Goal: Information Seeking & Learning: Find contact information

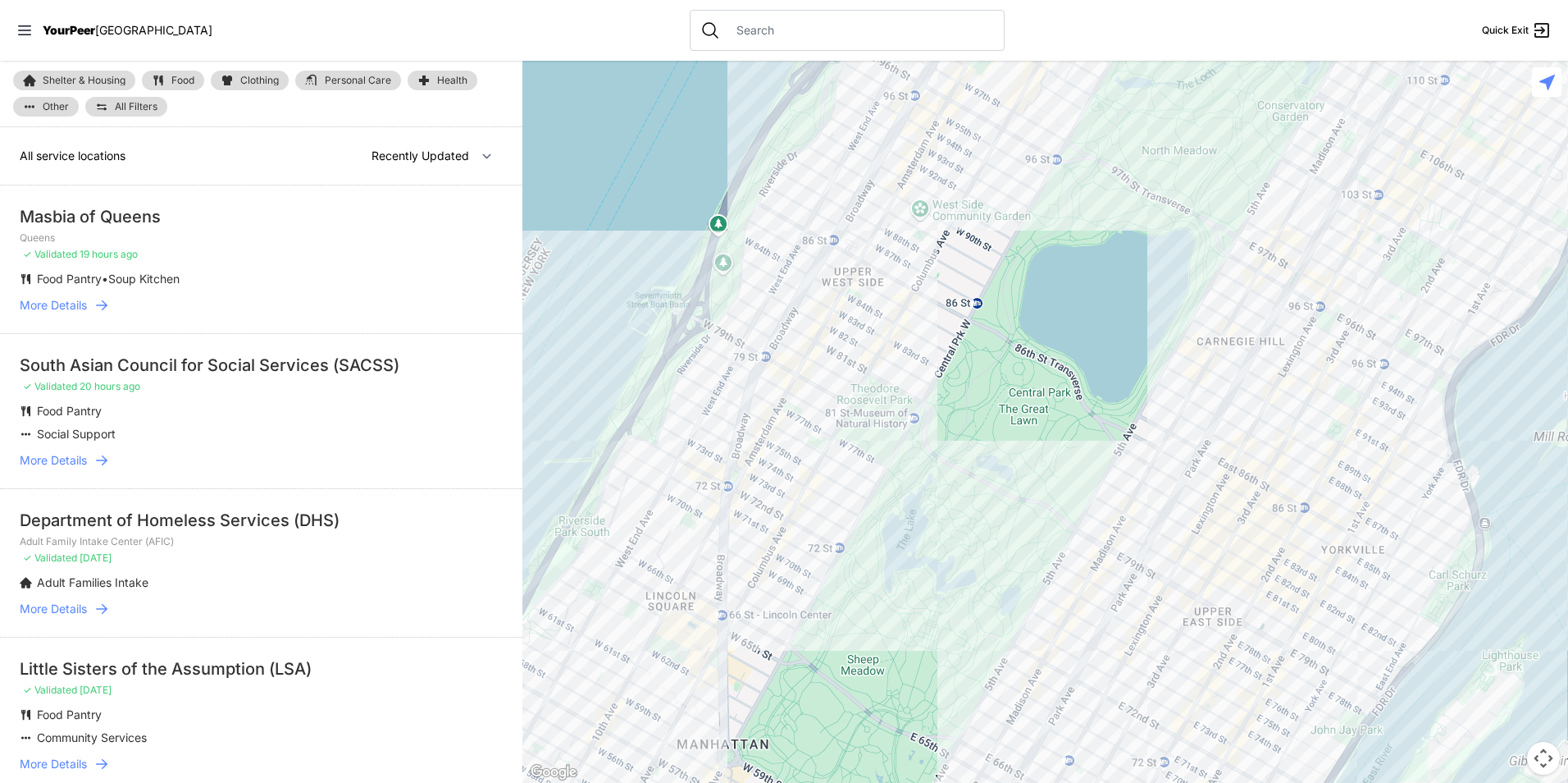
click at [742, 32] on input "text" at bounding box center [861, 30] width 268 height 17
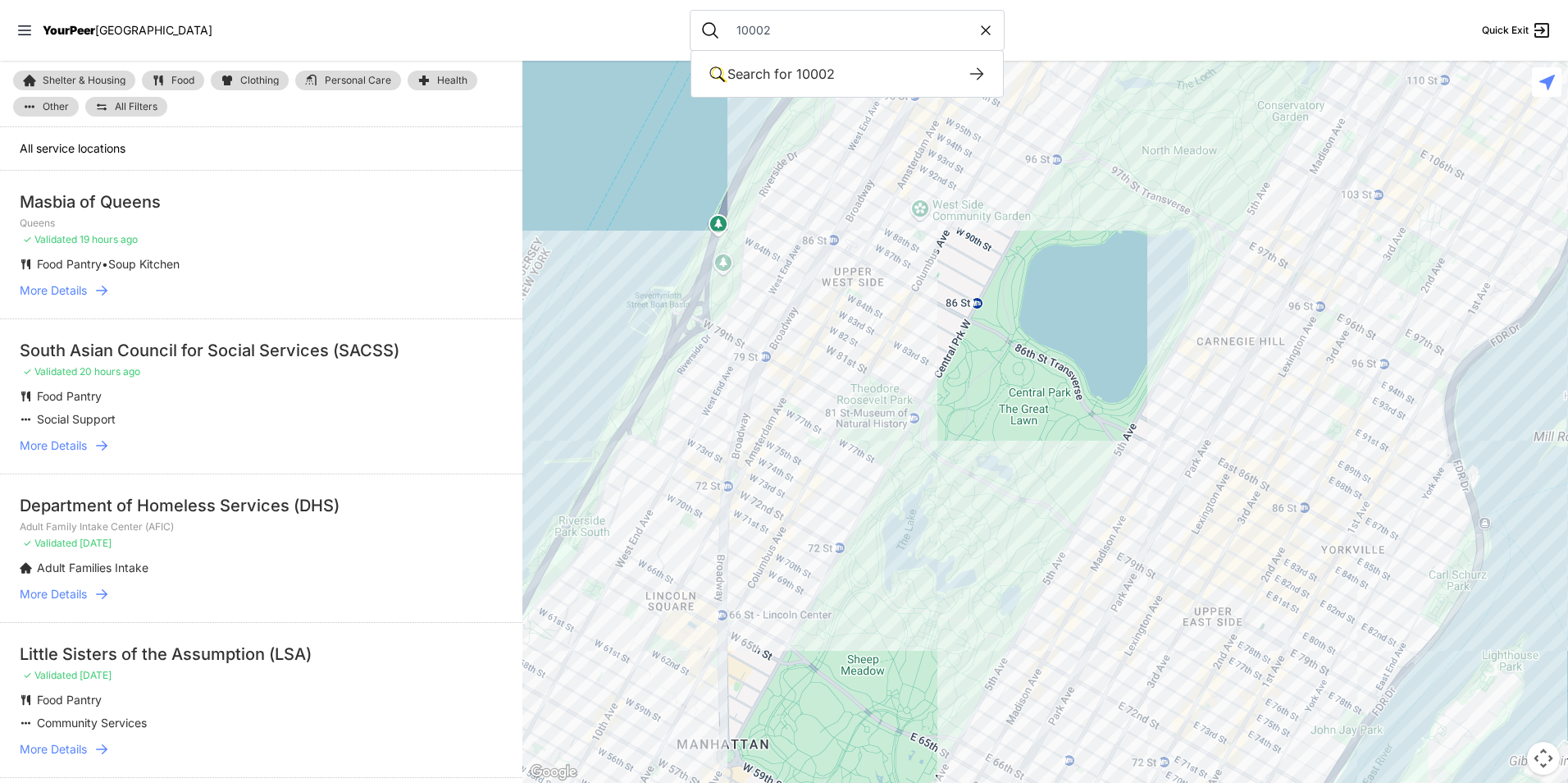
type input "10002"
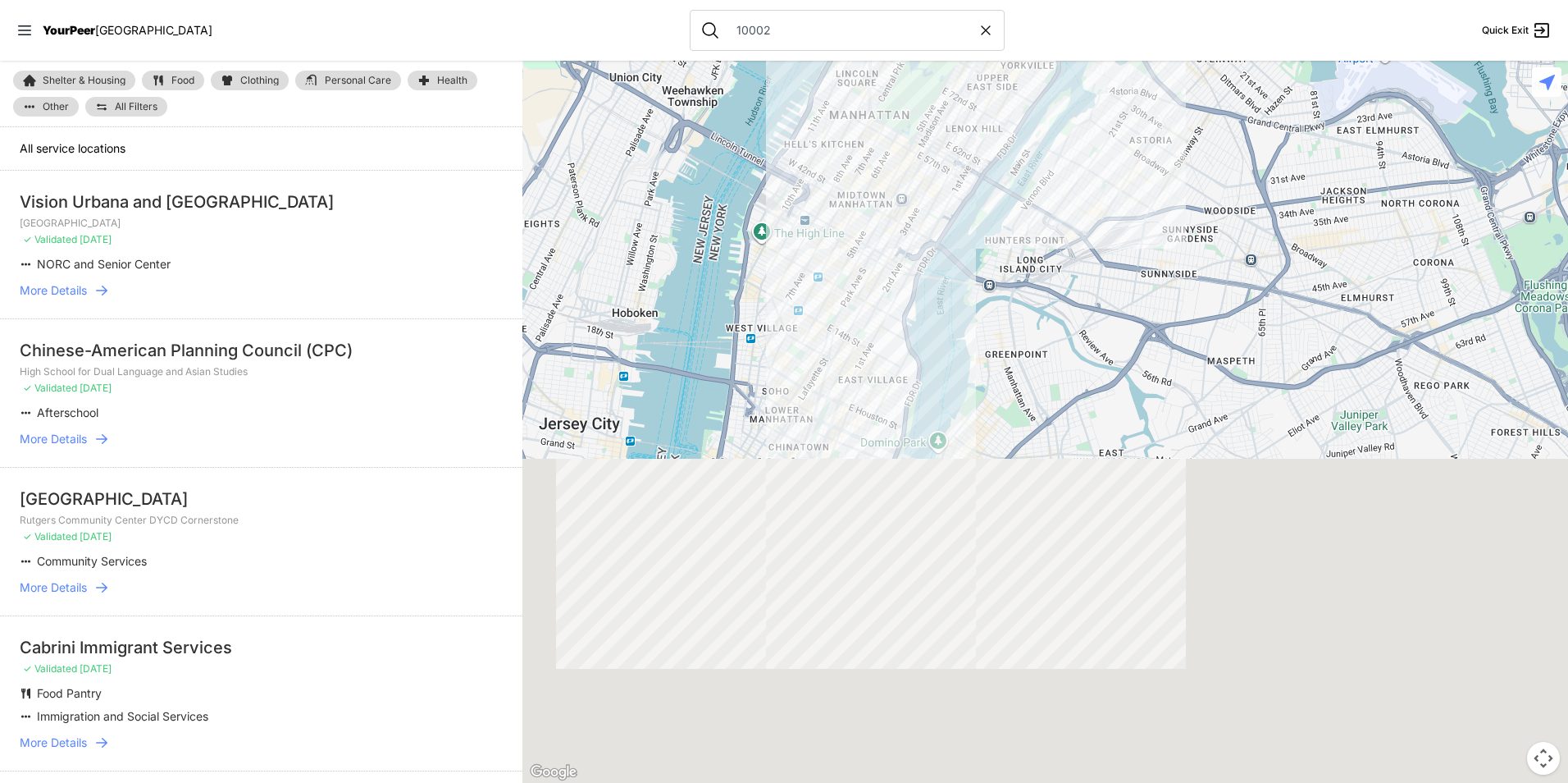
drag, startPoint x: 851, startPoint y: 410, endPoint x: 844, endPoint y: 317, distance: 93.3
click at [844, 317] on div at bounding box center [1045, 422] width 1046 height 722
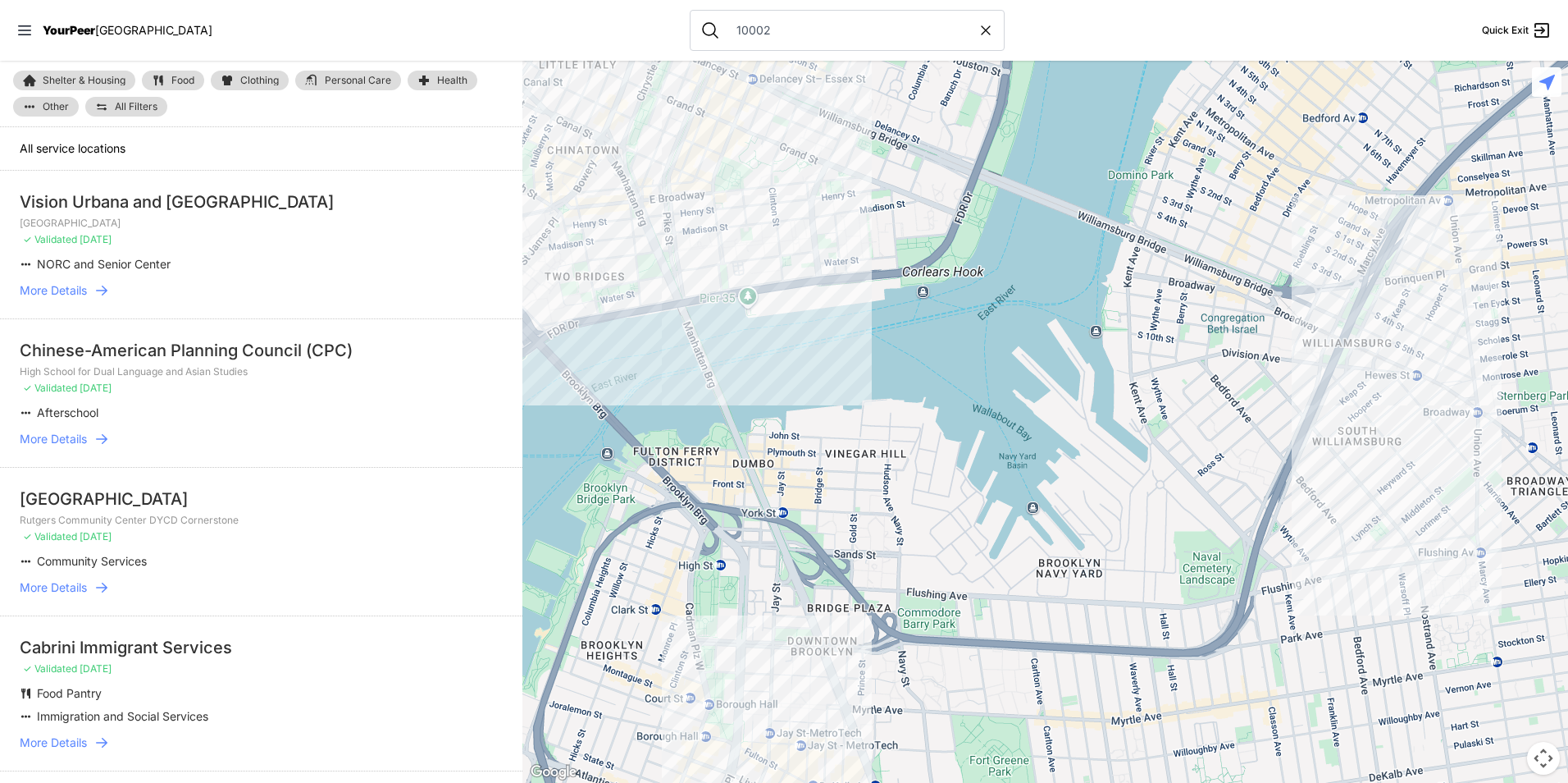
drag, startPoint x: 762, startPoint y: 284, endPoint x: 828, endPoint y: 502, distance: 227.8
click at [828, 502] on div at bounding box center [1045, 422] width 1046 height 722
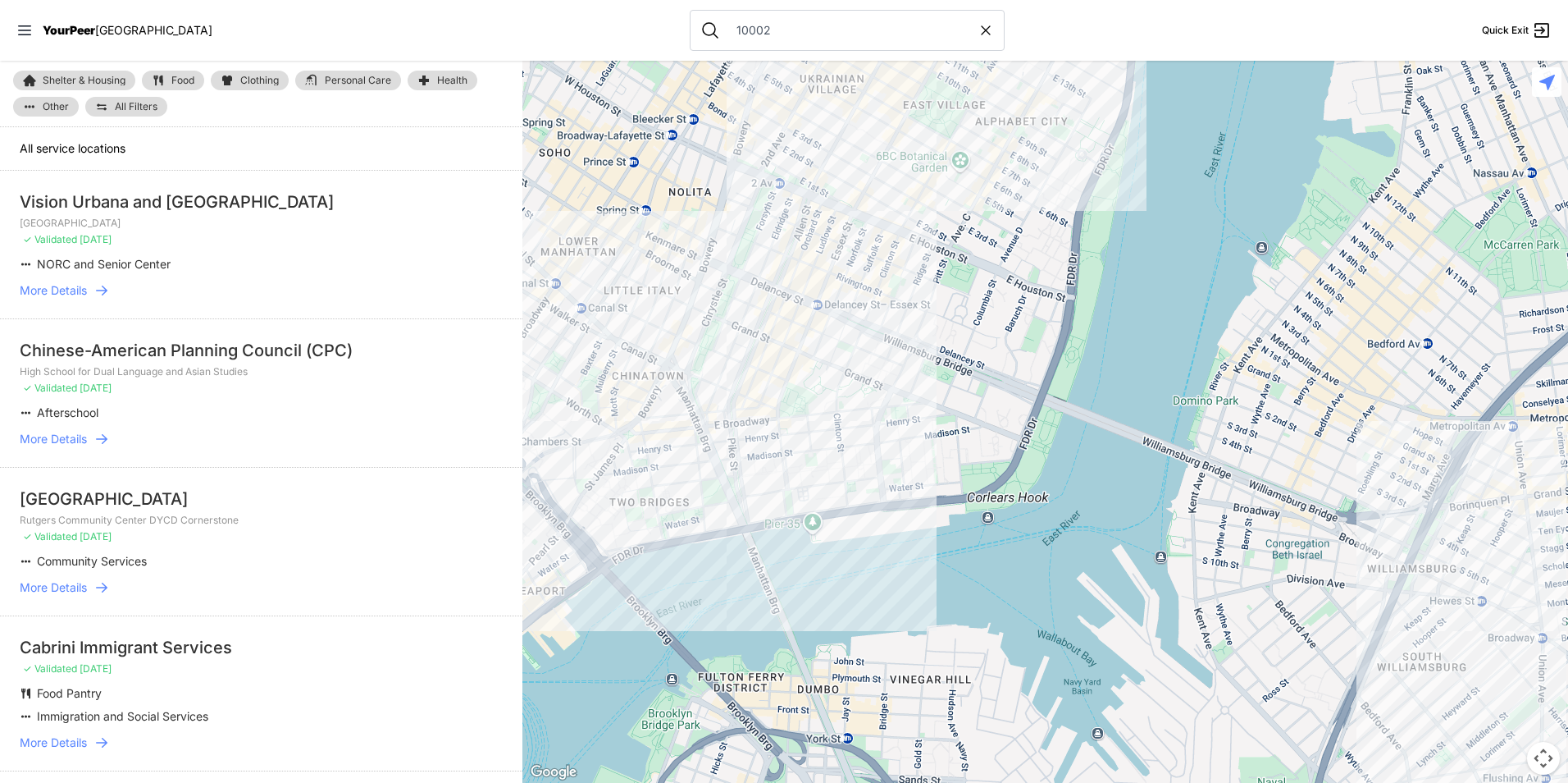
click at [153, 82] on img at bounding box center [159, 81] width 13 height 13
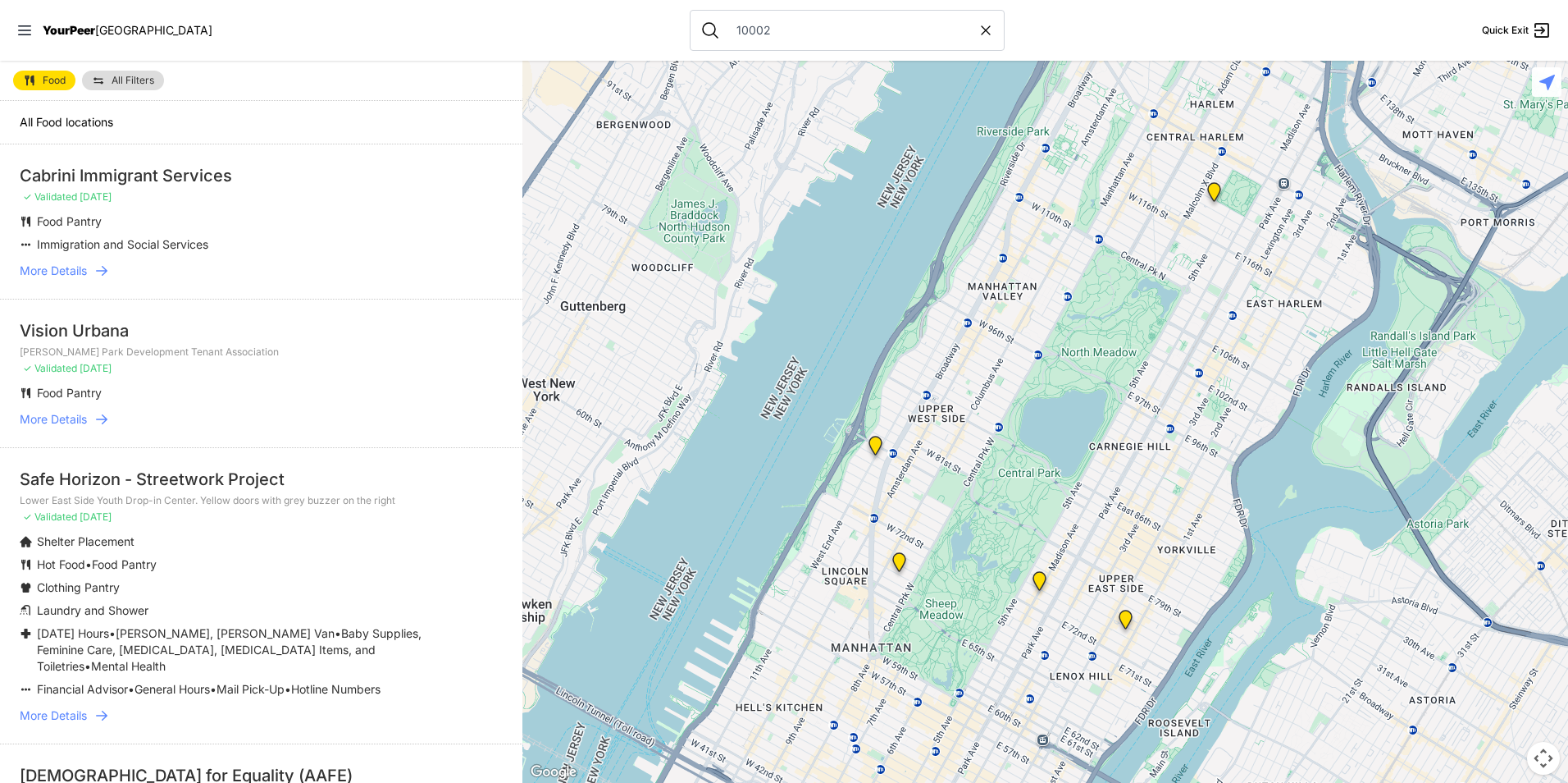
click at [119, 80] on span "All Filters" at bounding box center [133, 80] width 43 height 10
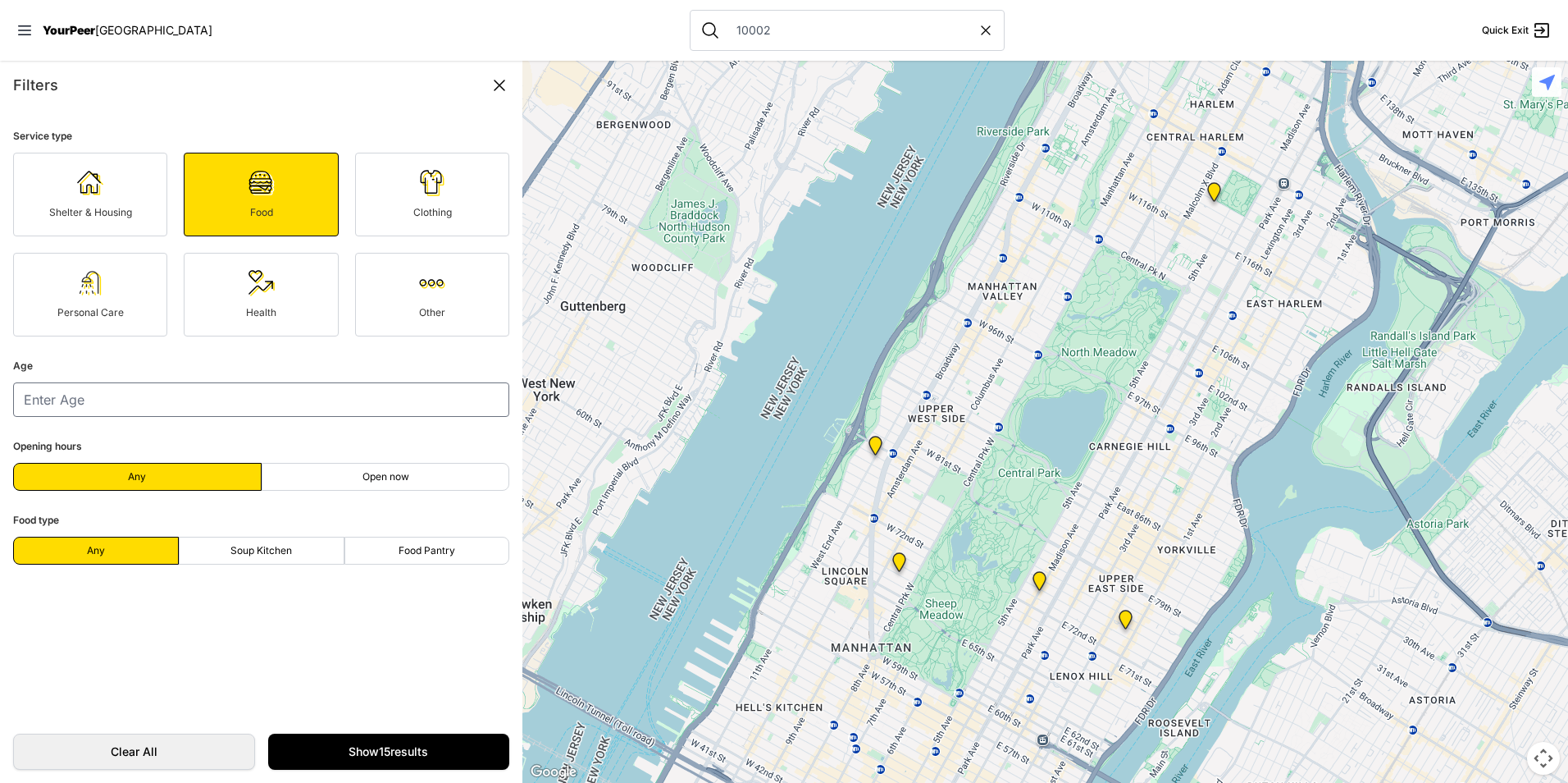
click at [279, 552] on span "Soup Kitchen" at bounding box center [261, 550] width 61 height 13
click at [262, 552] on input "Soup Kitchen" at bounding box center [261, 551] width 1 height 1
radio input "true"
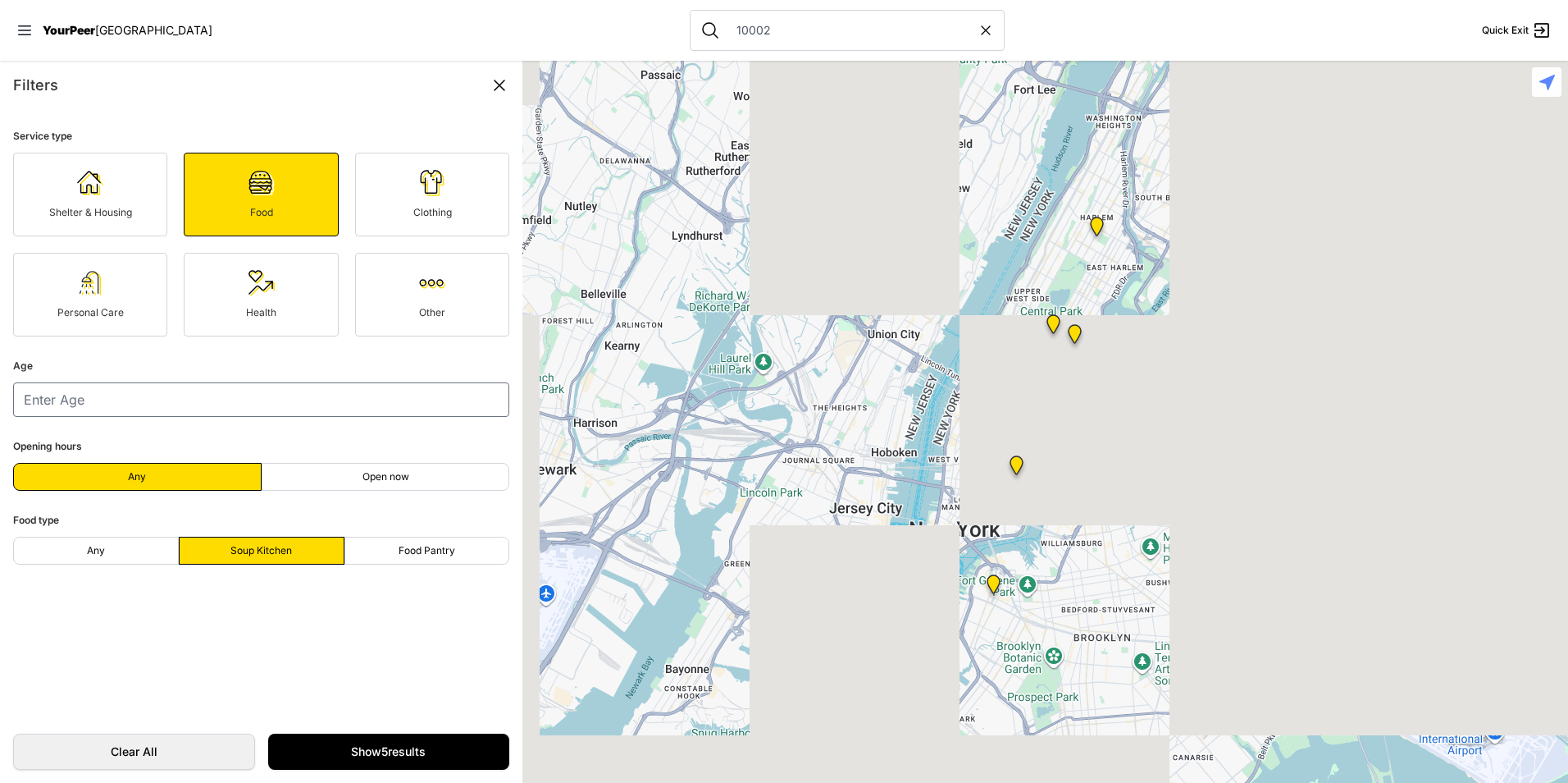
click at [376, 750] on link "Show 5 results" at bounding box center [389, 751] width 242 height 36
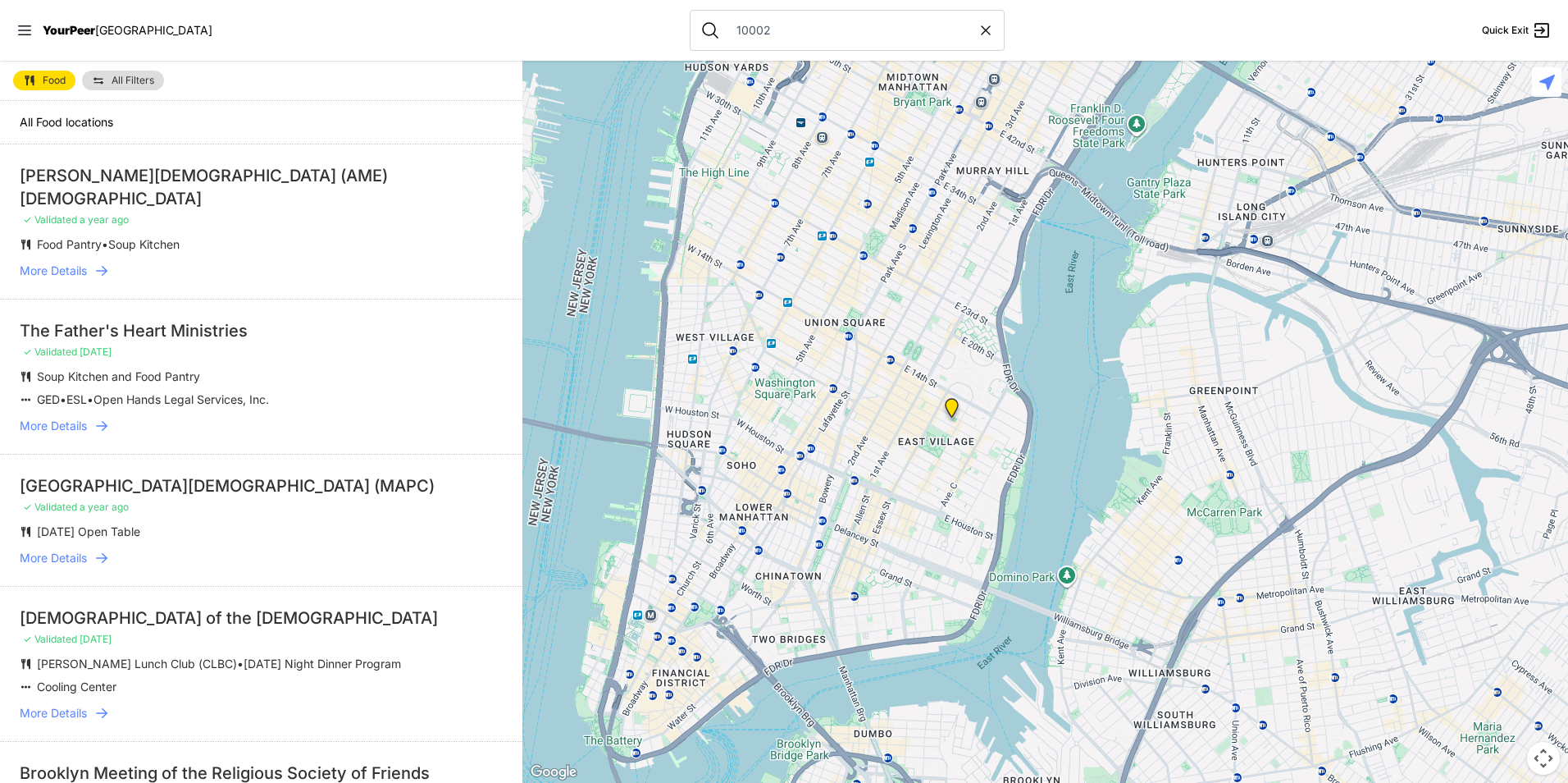
click at [949, 409] on img at bounding box center [951, 411] width 34 height 39
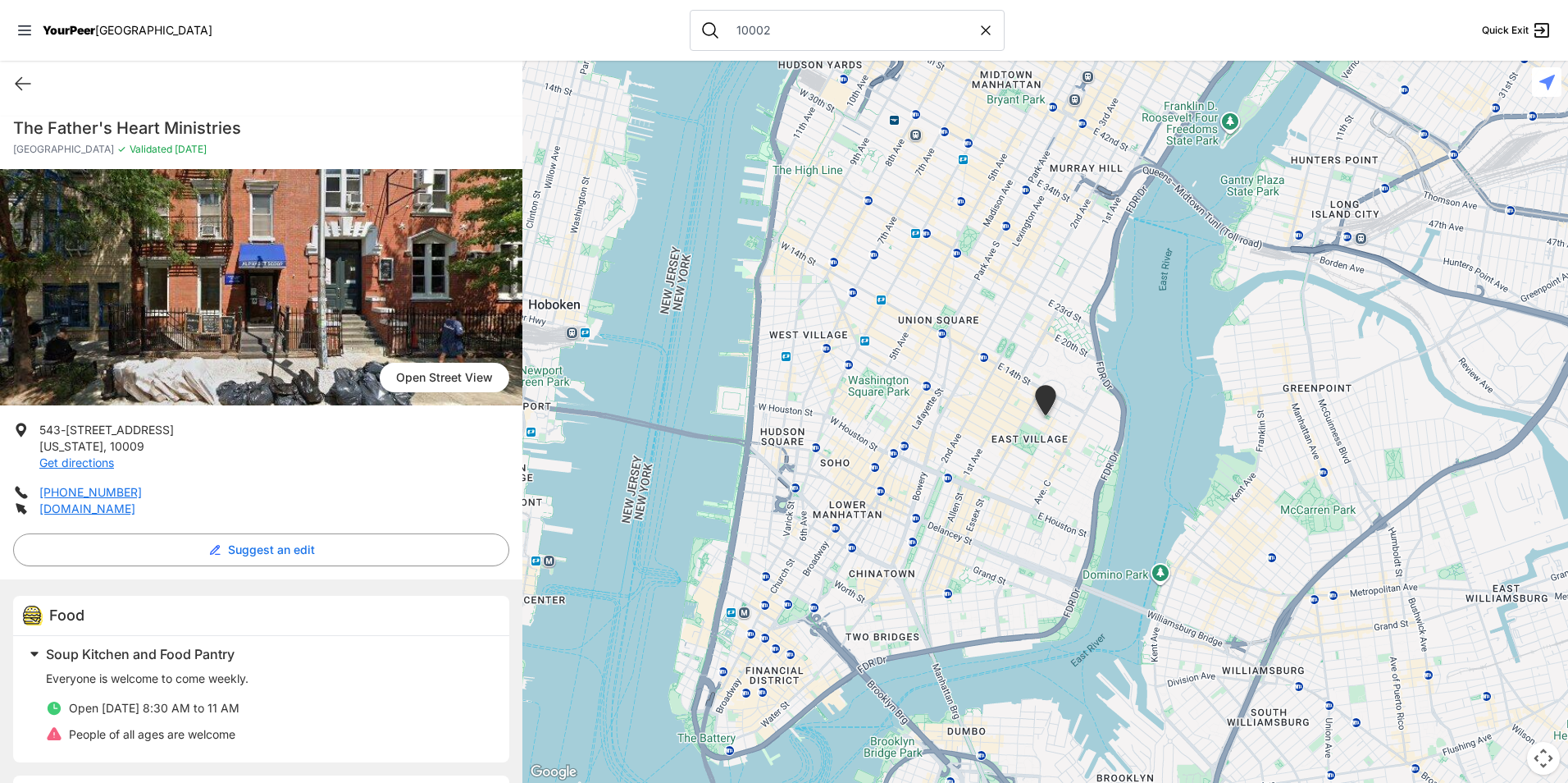
click at [227, 122] on h1 "The Father's Heart Ministries" at bounding box center [261, 127] width 497 height 23
copy div "The Father's Heart Ministries"
drag, startPoint x: 98, startPoint y: 446, endPoint x: 35, endPoint y: 425, distance: 66.4
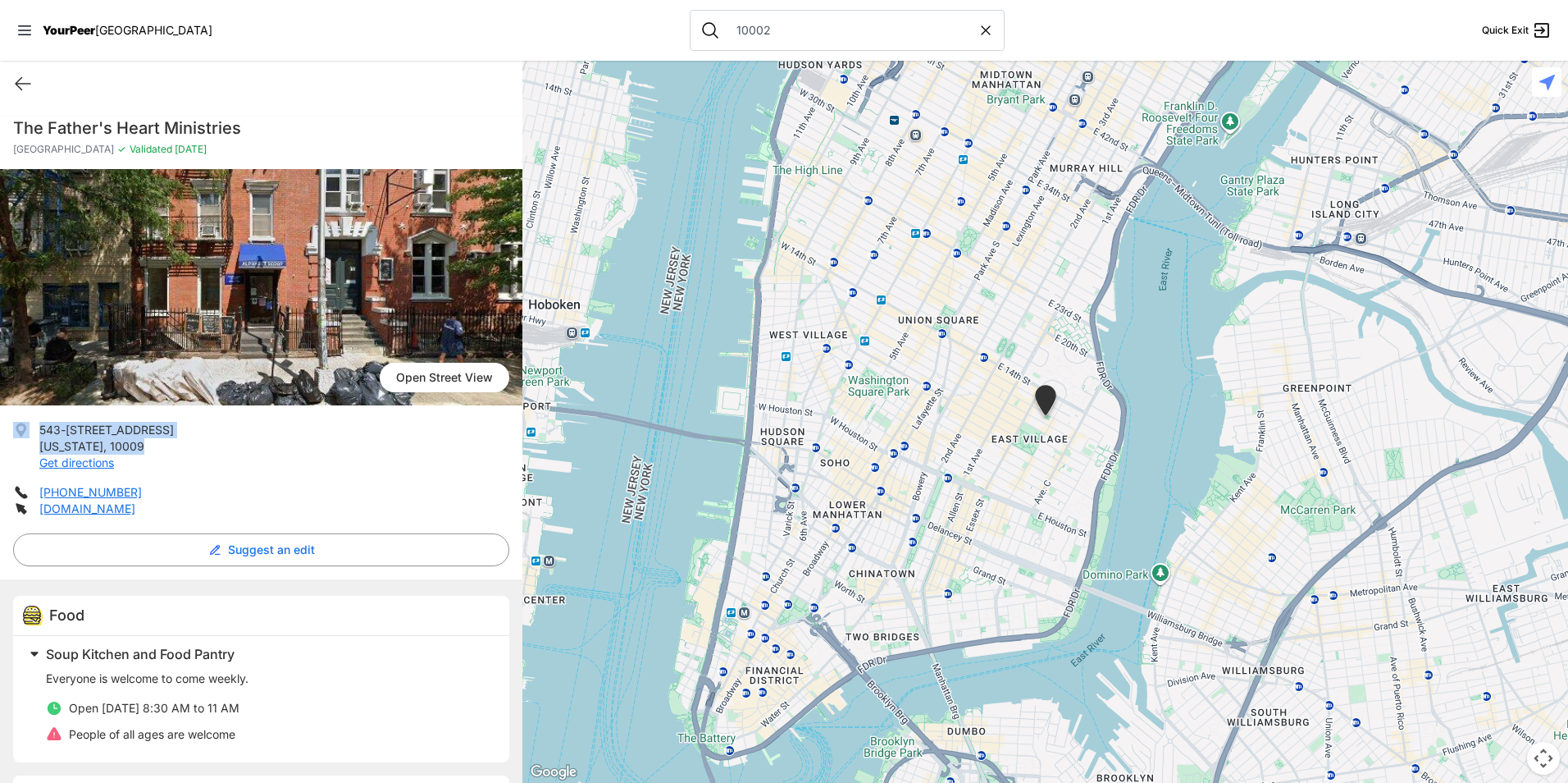
click at [35, 425] on li "543-[STREET_ADDRESS][US_STATE] Get directions" at bounding box center [261, 447] width 497 height 50
drag, startPoint x: 35, startPoint y: 425, endPoint x: 49, endPoint y: 434, distance: 16.6
copy p "543-[STREET_ADDRESS][US_STATE]"
drag, startPoint x: 70, startPoint y: 476, endPoint x: 38, endPoint y: 497, distance: 38.3
click at [38, 497] on li "[PHONE_NUMBER]" at bounding box center [261, 492] width 497 height 17
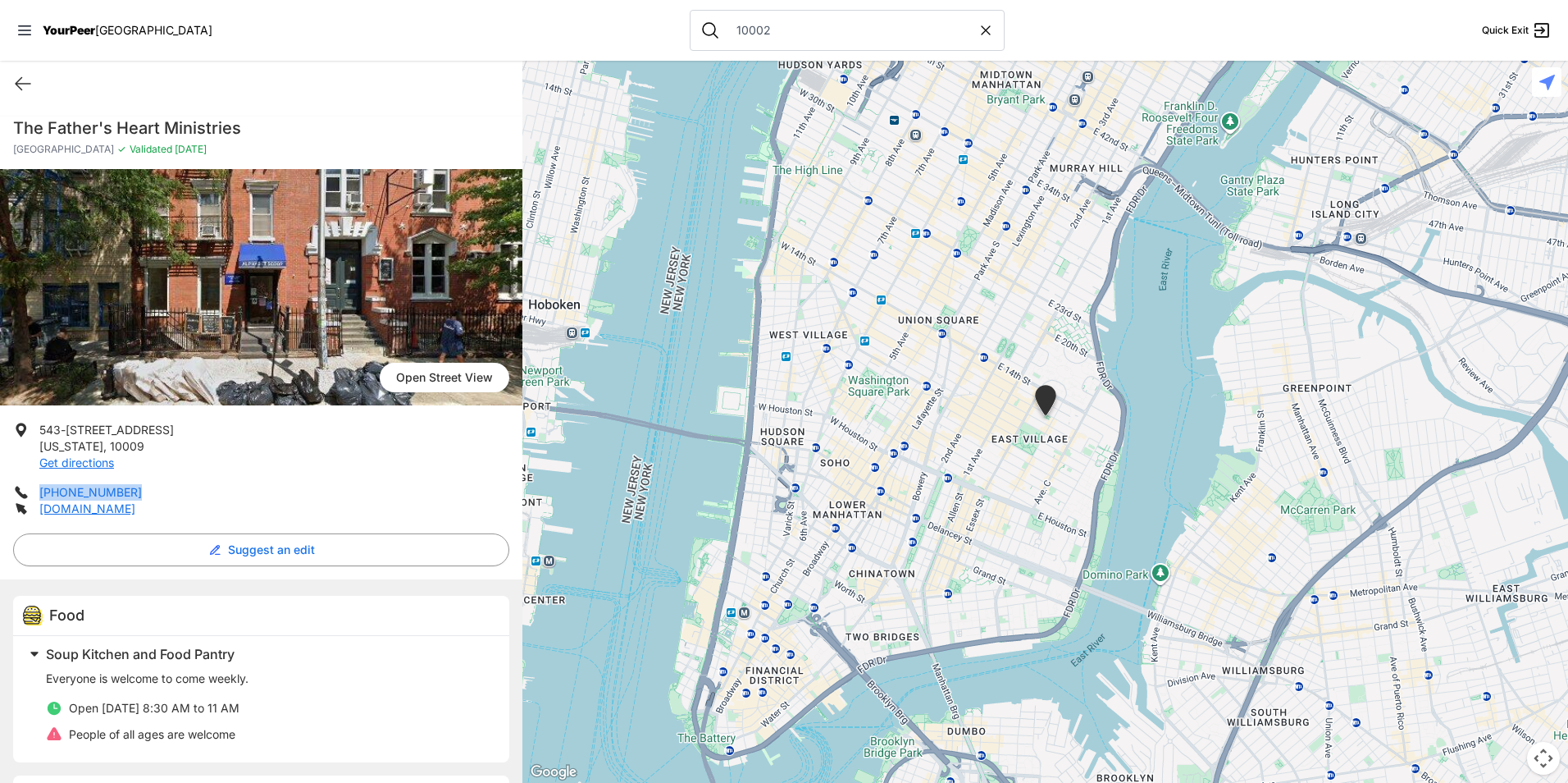
copy link "[PHONE_NUMBER]"
click at [19, 83] on icon at bounding box center [22, 83] width 19 height 19
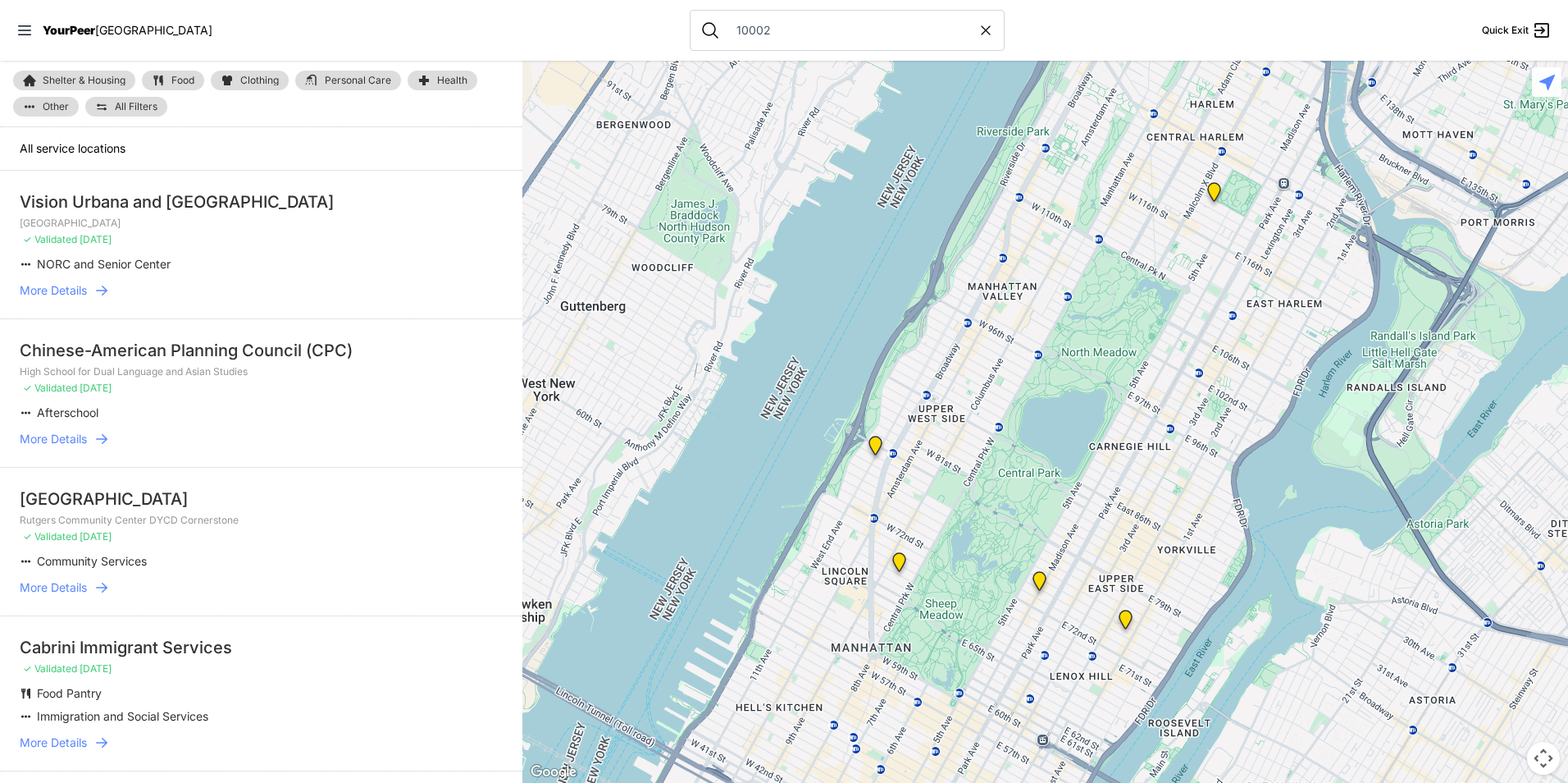
click at [244, 75] on span "Clothing" at bounding box center [259, 80] width 38 height 10
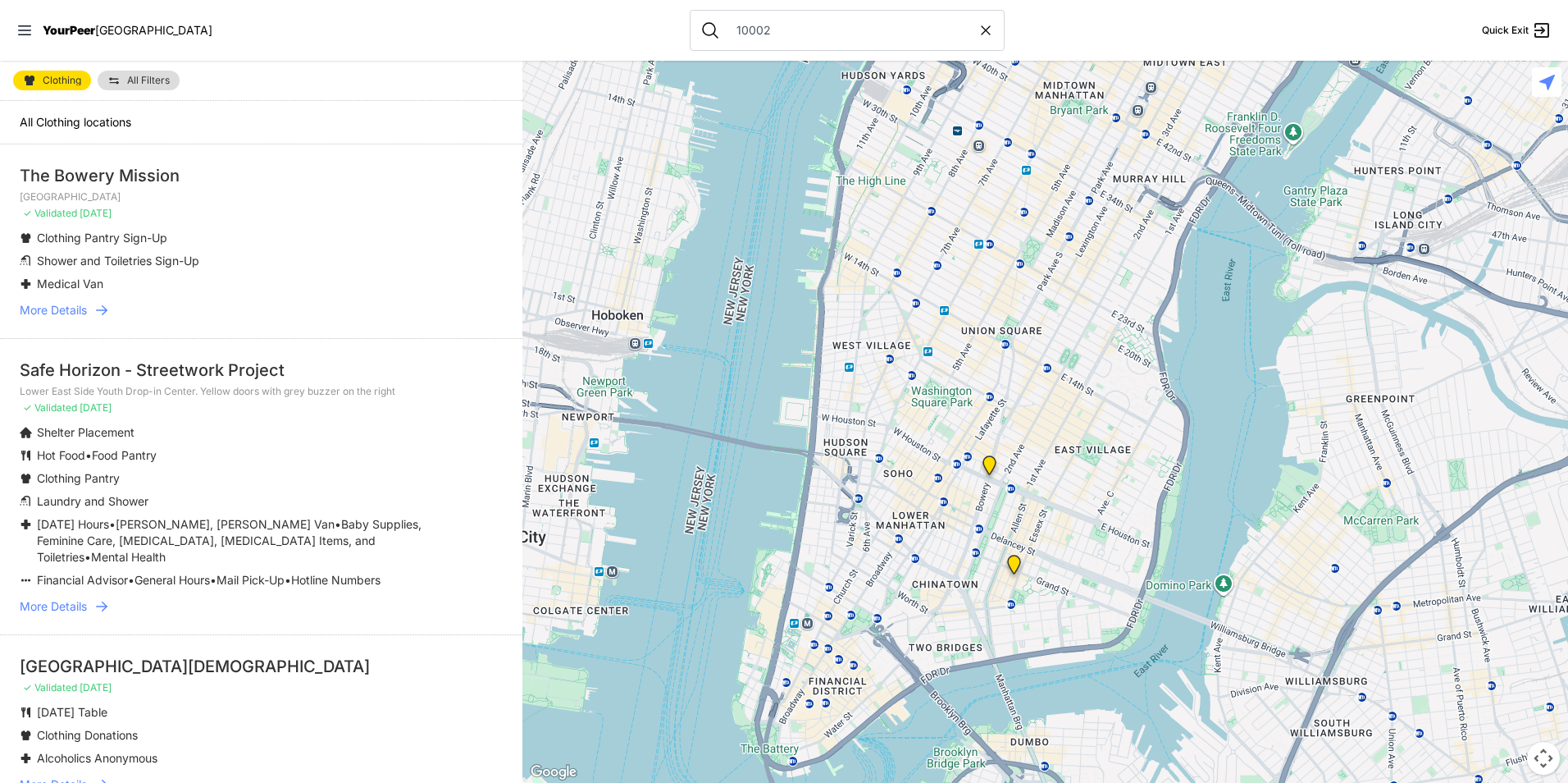
click at [992, 465] on img "Bowery Campus" at bounding box center [990, 469] width 34 height 39
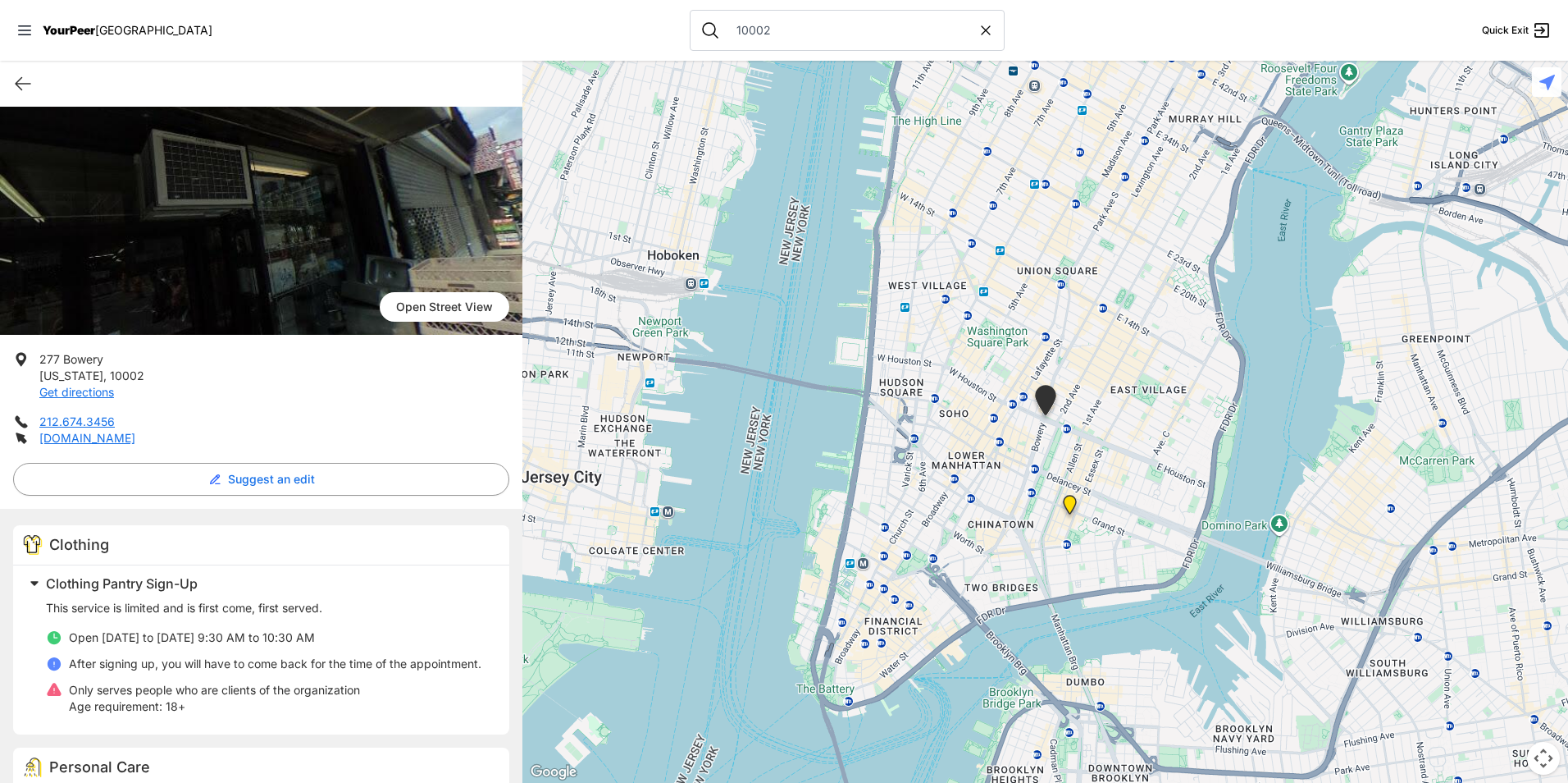
scroll to position [260, 0]
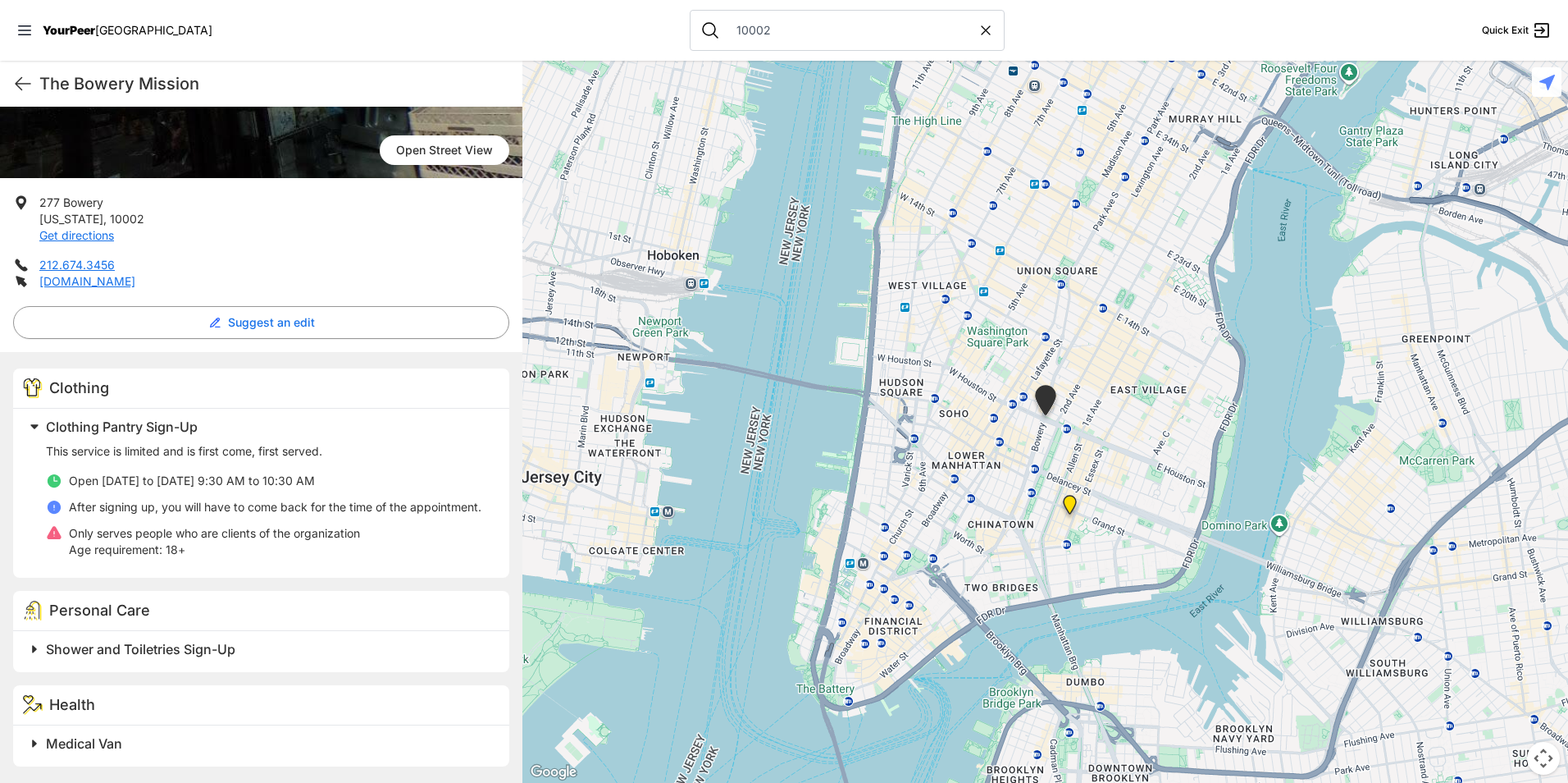
click at [1075, 513] on img "Lower East Side Youth Drop-in Center. Yellow doors with grey buzzer on the right" at bounding box center [1069, 508] width 34 height 39
